Goal: Task Accomplishment & Management: Manage account settings

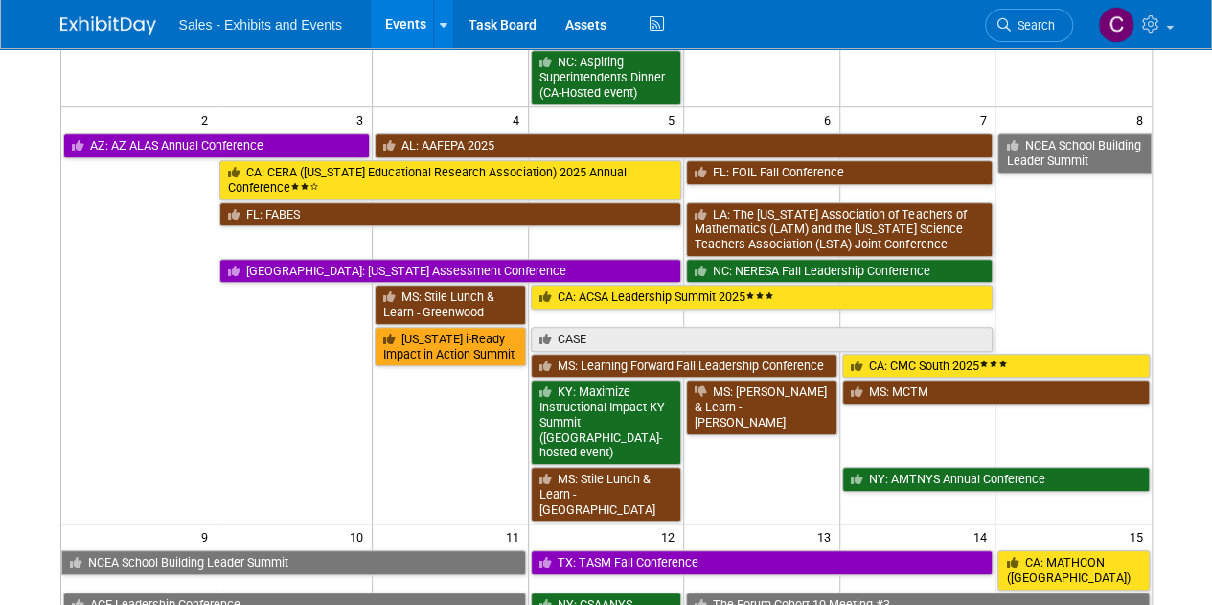
scroll to position [694, 0]
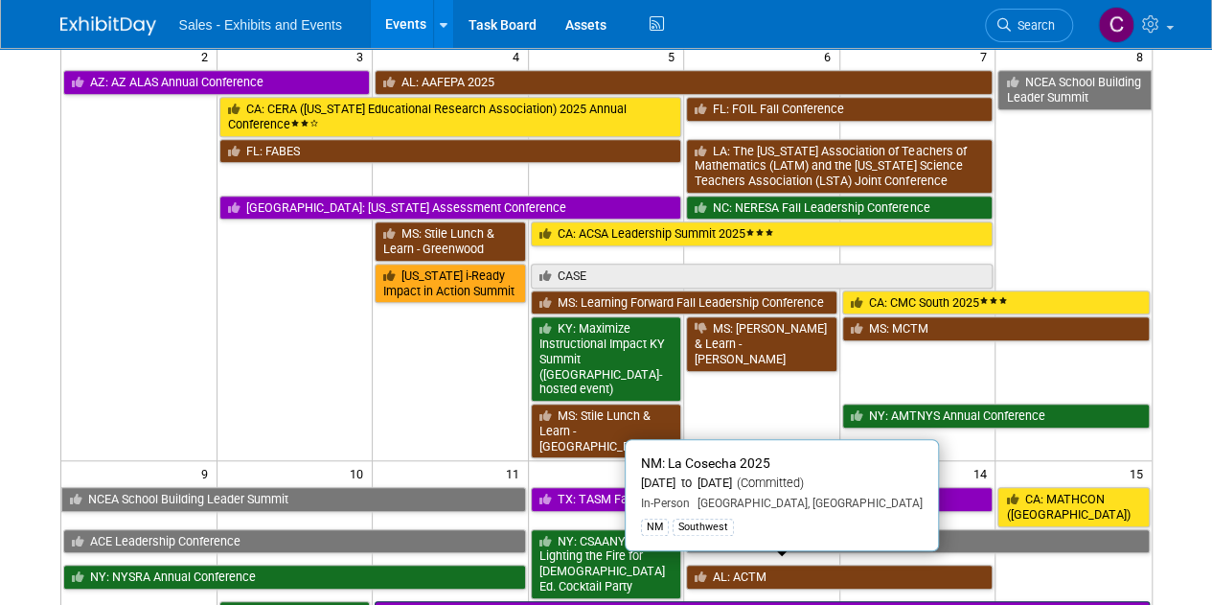
click at [506, 601] on link "NM: La Cosecha 2025" at bounding box center [762, 613] width 774 height 25
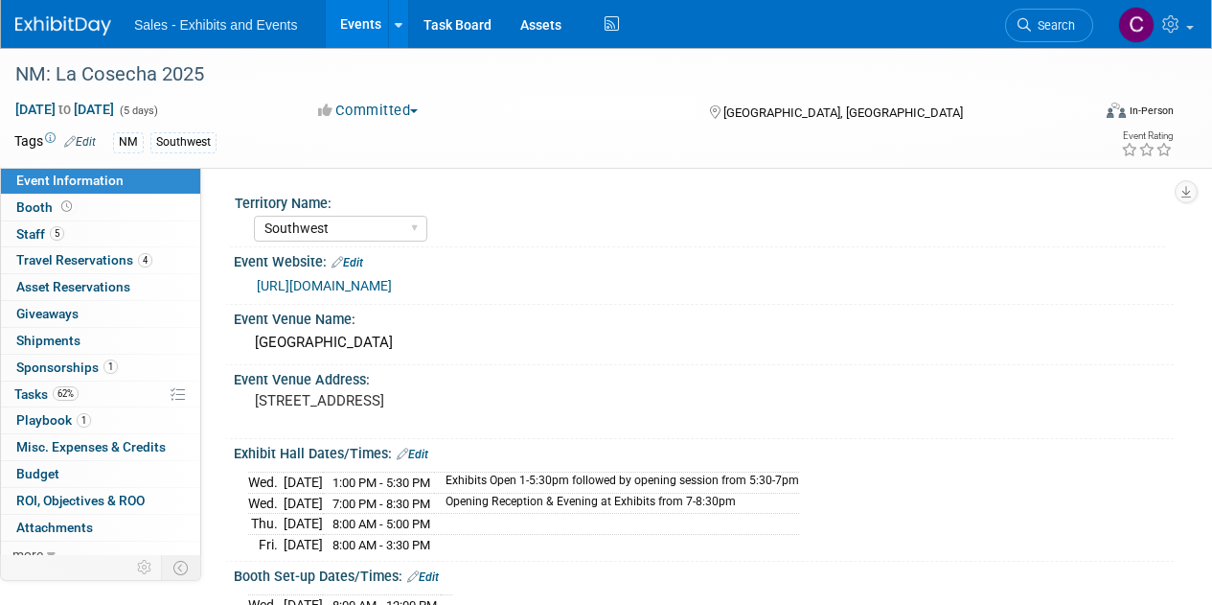
select select "Southwest"
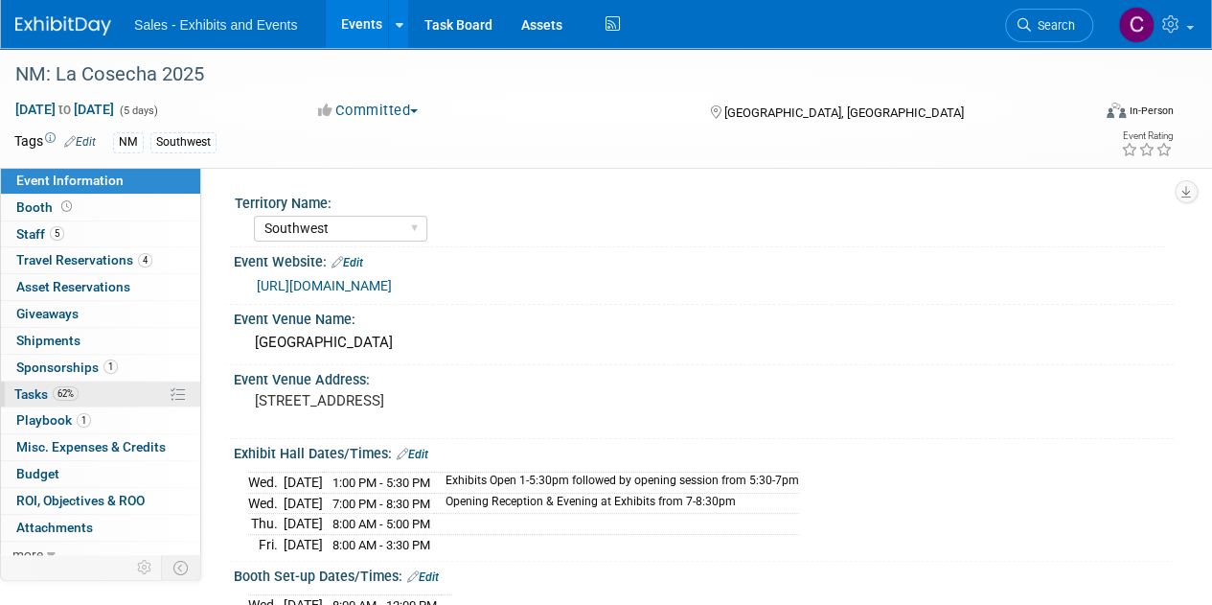
click at [36, 396] on span "Tasks 62%" at bounding box center [46, 393] width 64 height 15
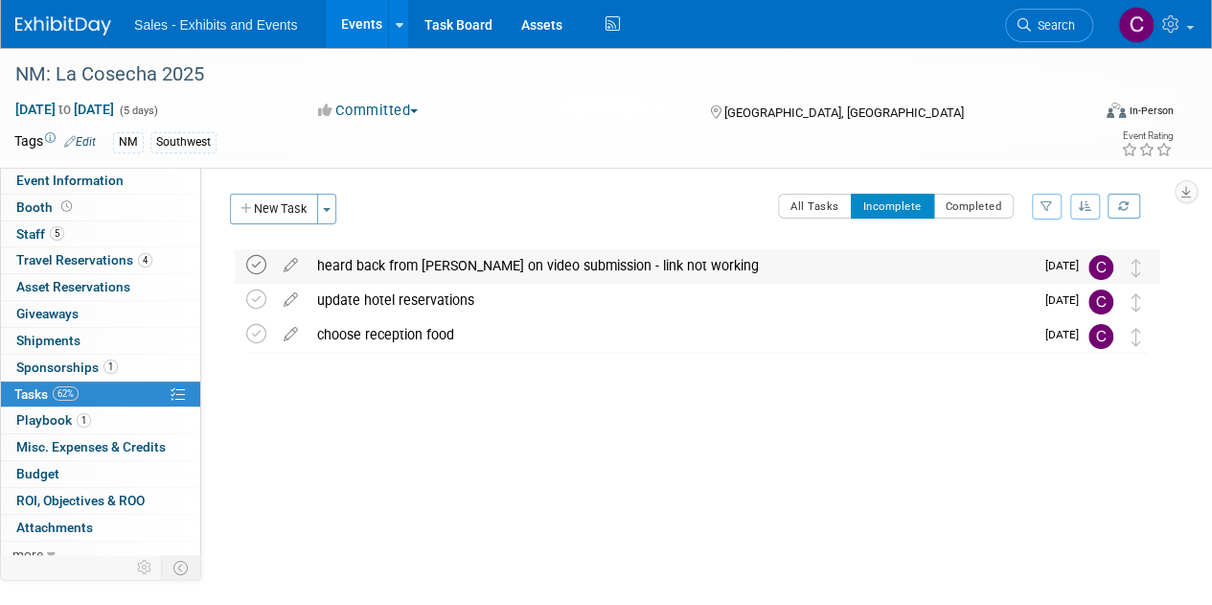
click at [249, 266] on icon at bounding box center [256, 265] width 20 height 20
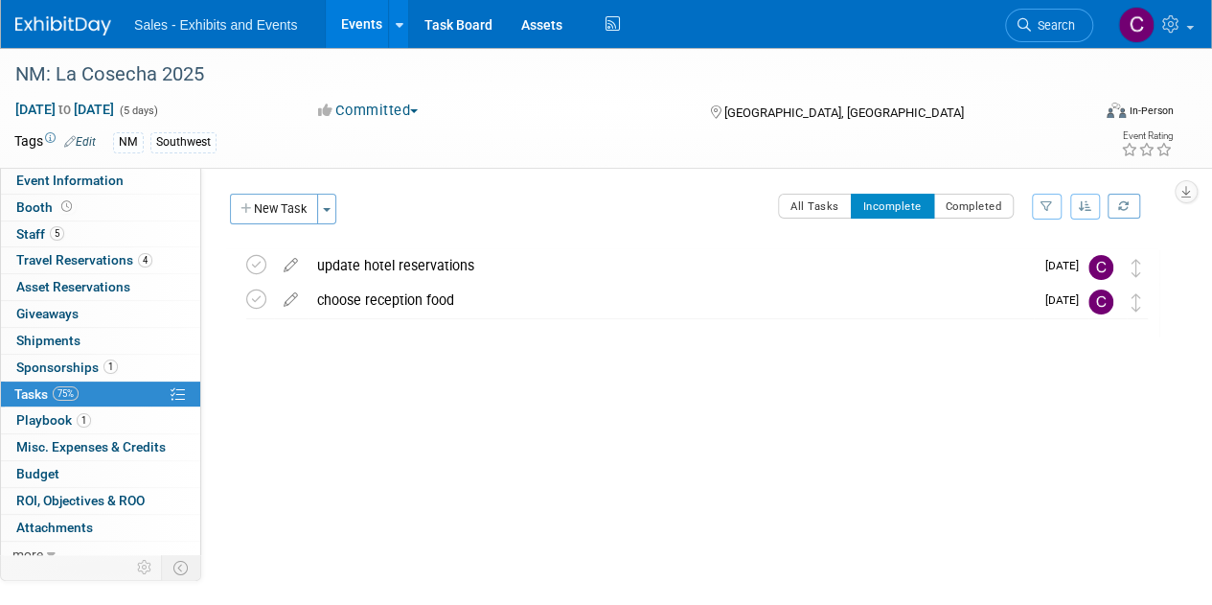
click at [354, 26] on link "Events" at bounding box center [361, 24] width 70 height 48
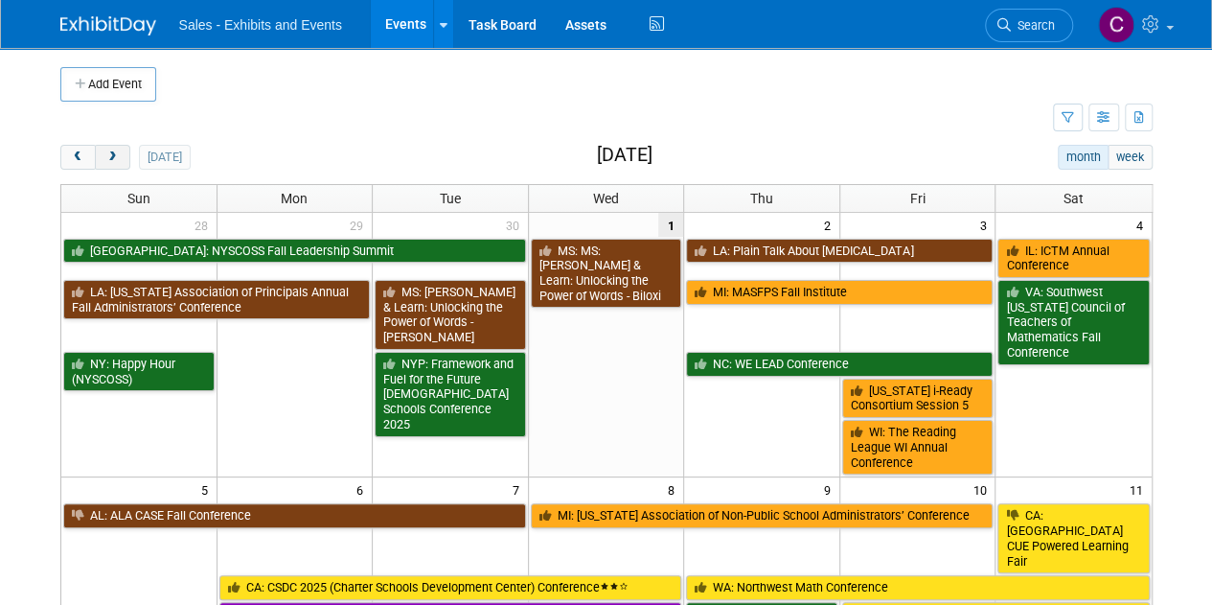
click at [107, 160] on span "next" at bounding box center [112, 157] width 14 height 12
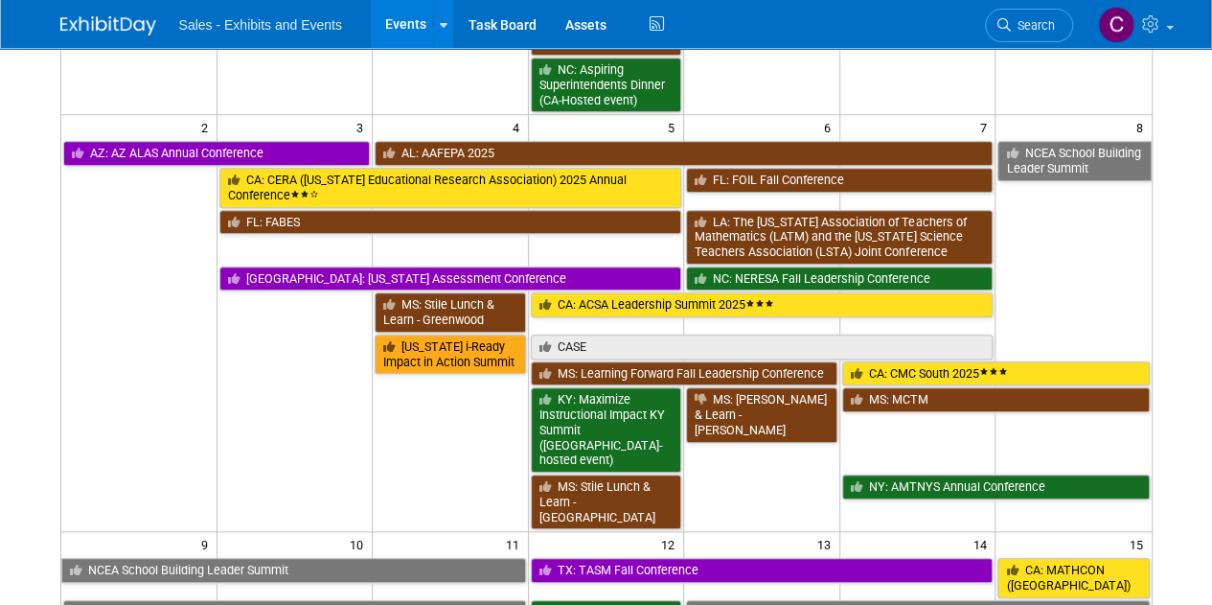
scroll to position [594, 0]
